Goal: Task Accomplishment & Management: Manage account settings

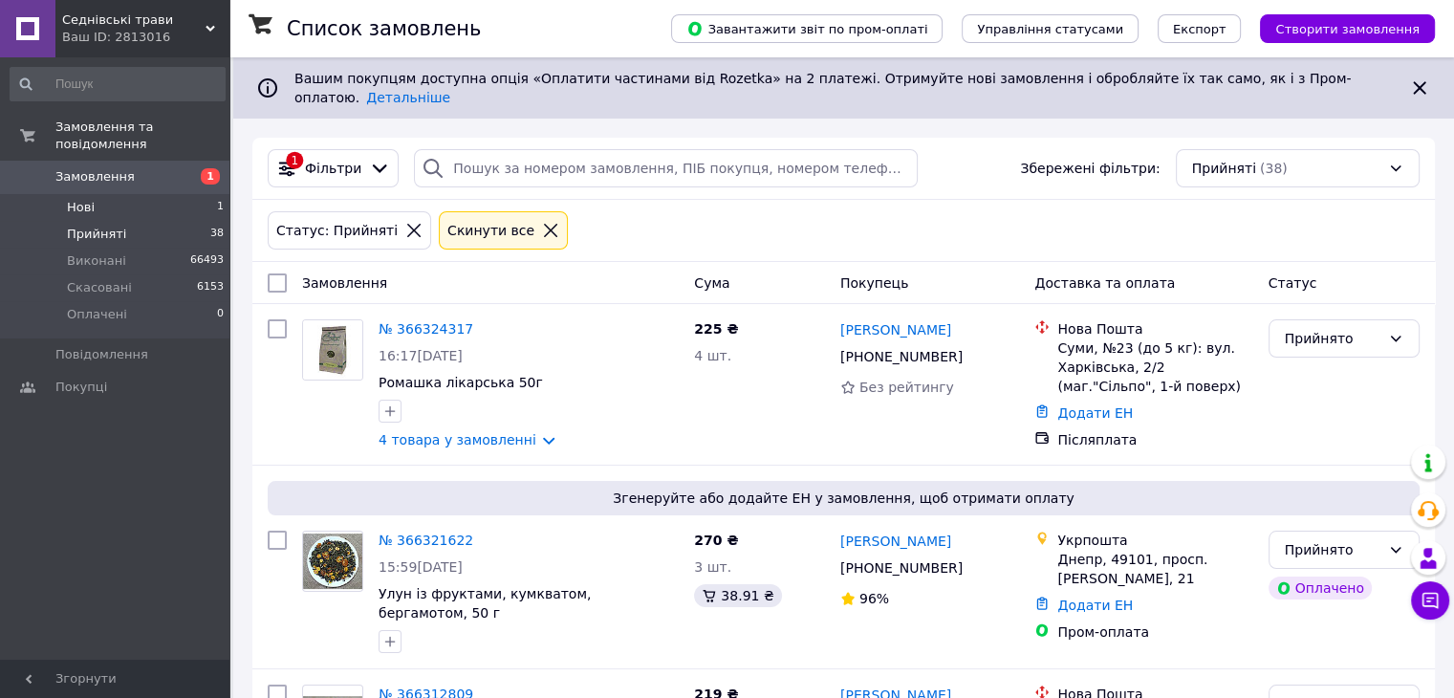
click at [83, 199] on span "Нові" at bounding box center [81, 207] width 28 height 17
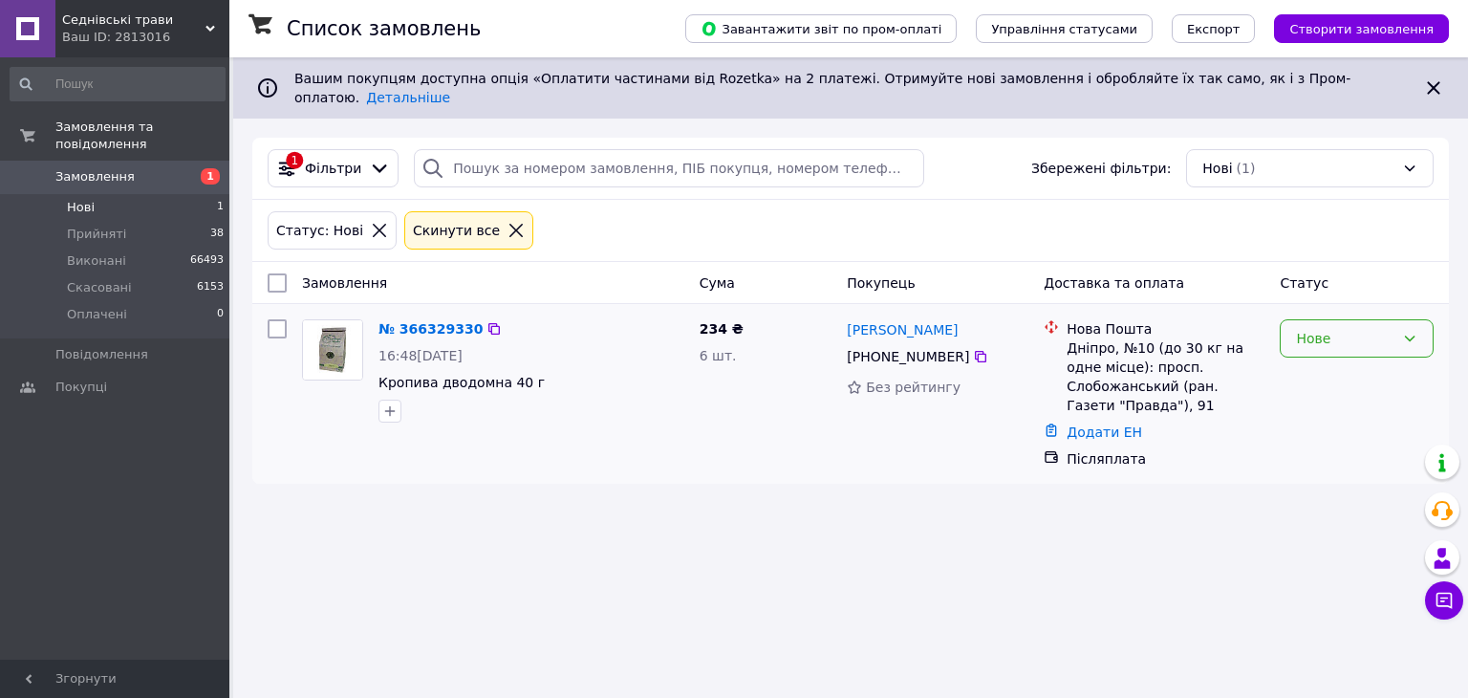
click at [1323, 328] on div "Нове" at bounding box center [1345, 338] width 98 height 21
click at [1328, 372] on li "Прийнято" at bounding box center [1357, 364] width 152 height 34
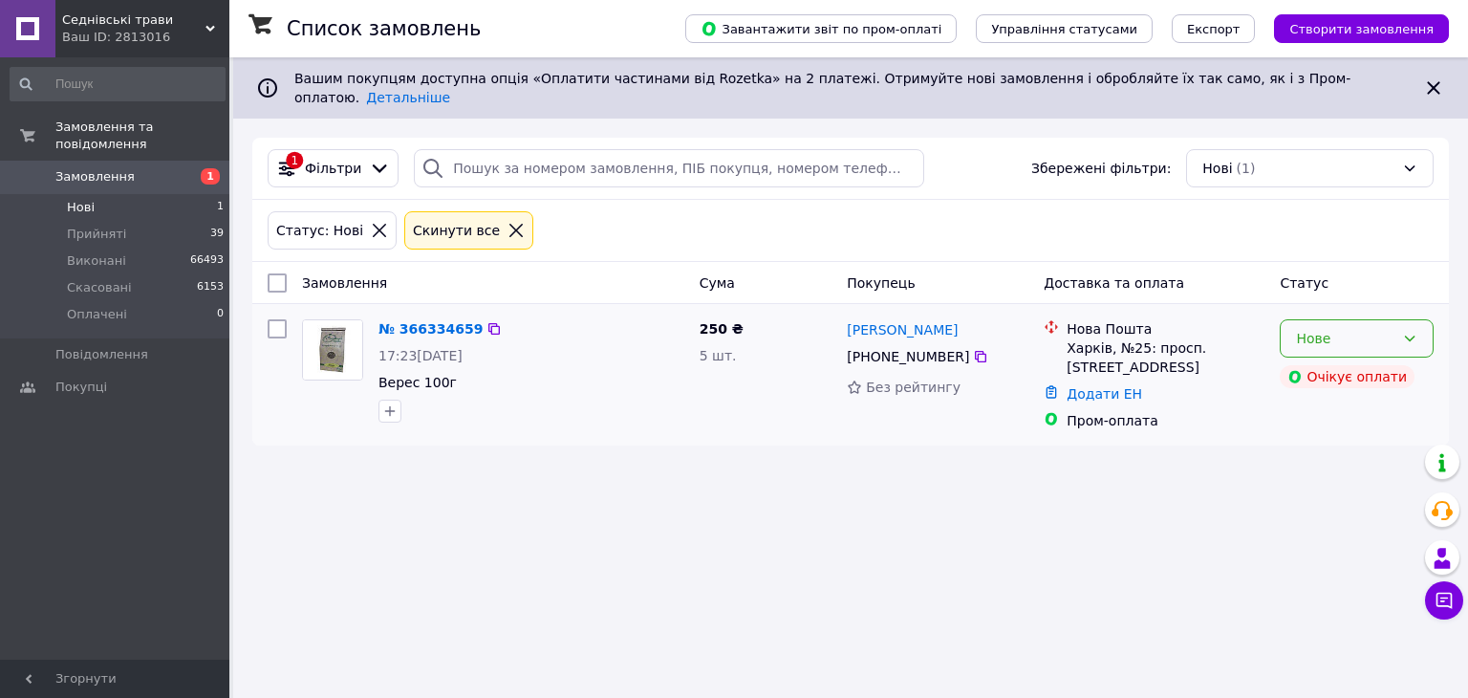
click at [1393, 328] on div "Нове" at bounding box center [1345, 338] width 98 height 21
click at [1340, 367] on li "Прийнято" at bounding box center [1357, 364] width 152 height 34
